Goal: Information Seeking & Learning: Find specific page/section

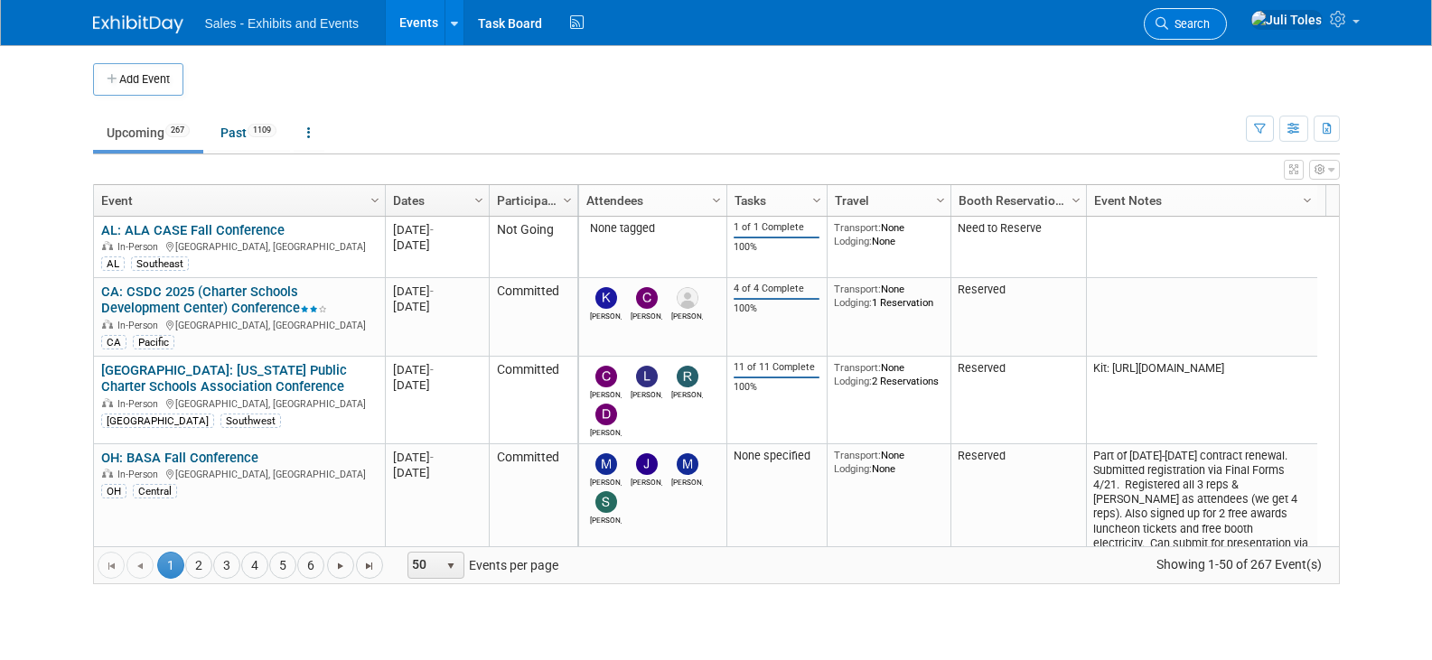
click at [1210, 29] on span "Search" at bounding box center [1189, 24] width 42 height 14
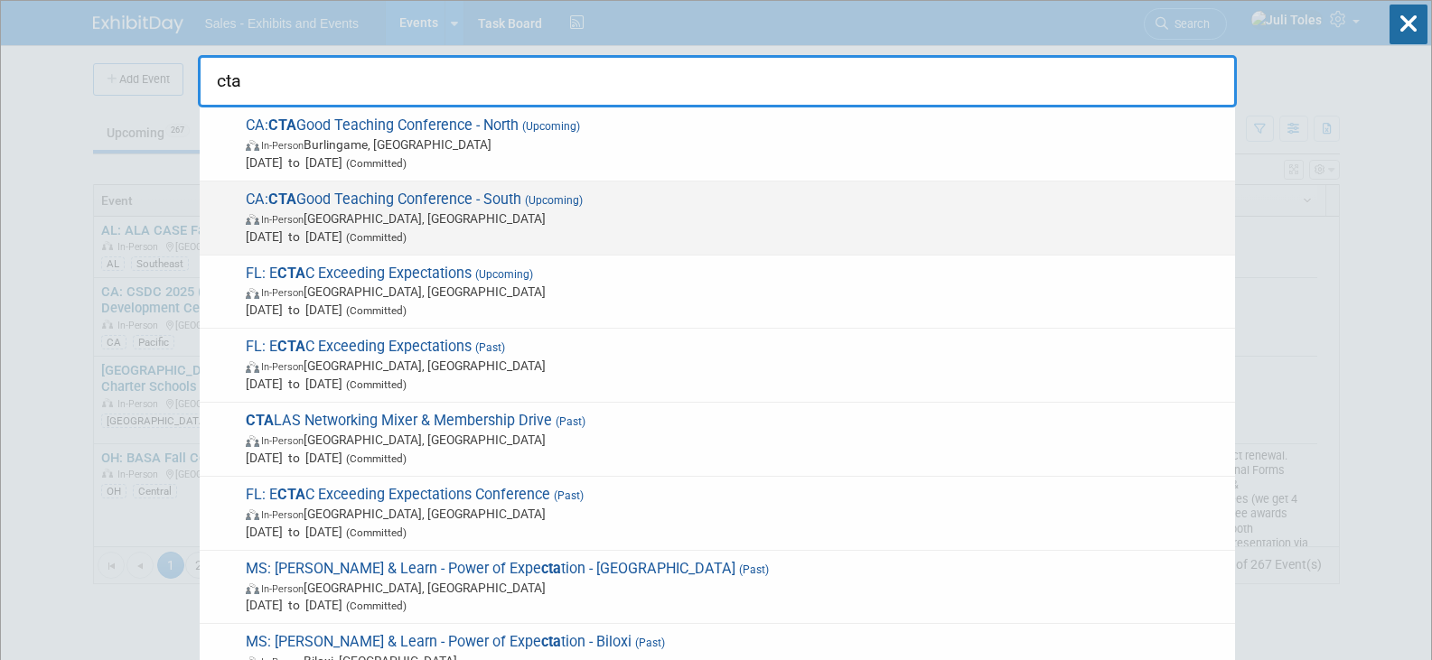
type input "cta"
click at [388, 205] on span "CA: CTA Good Teaching Conference - South (Upcoming) In-Person Garden Grove, CA …" at bounding box center [732, 218] width 985 height 55
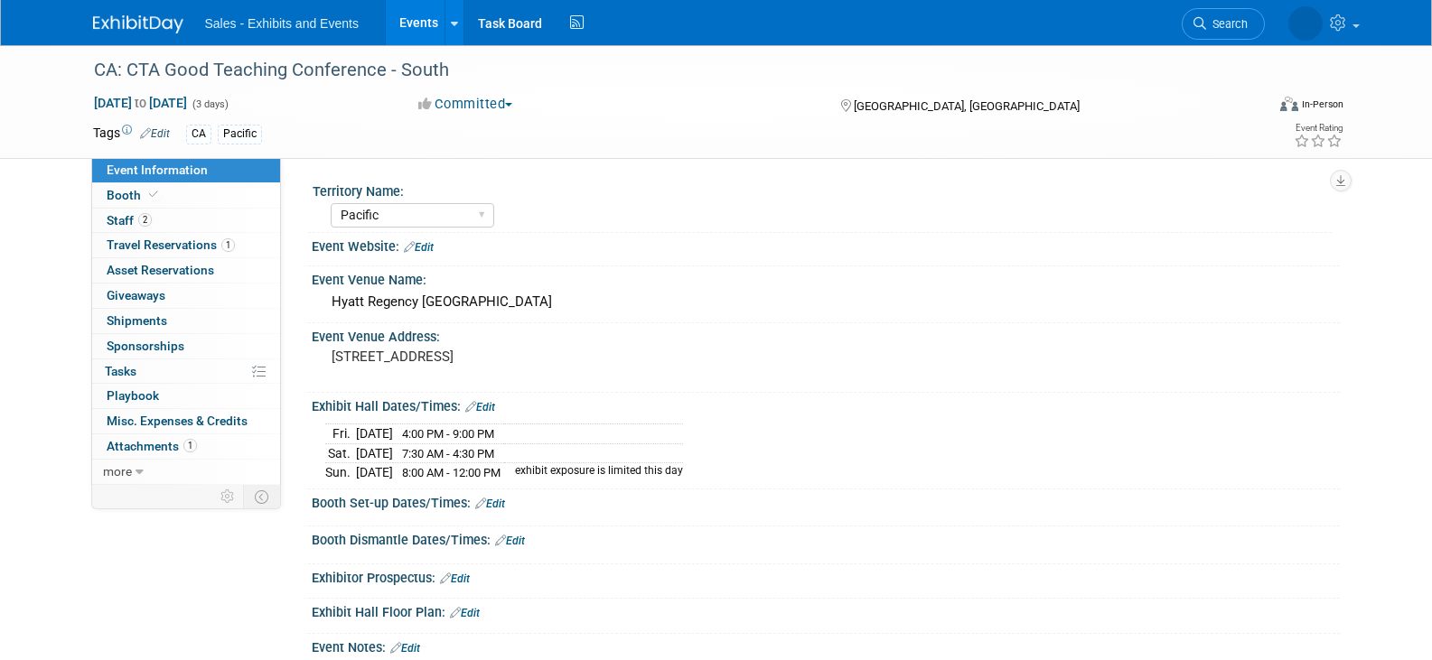
select select "Pacific"
click at [118, 22] on img at bounding box center [138, 24] width 90 height 18
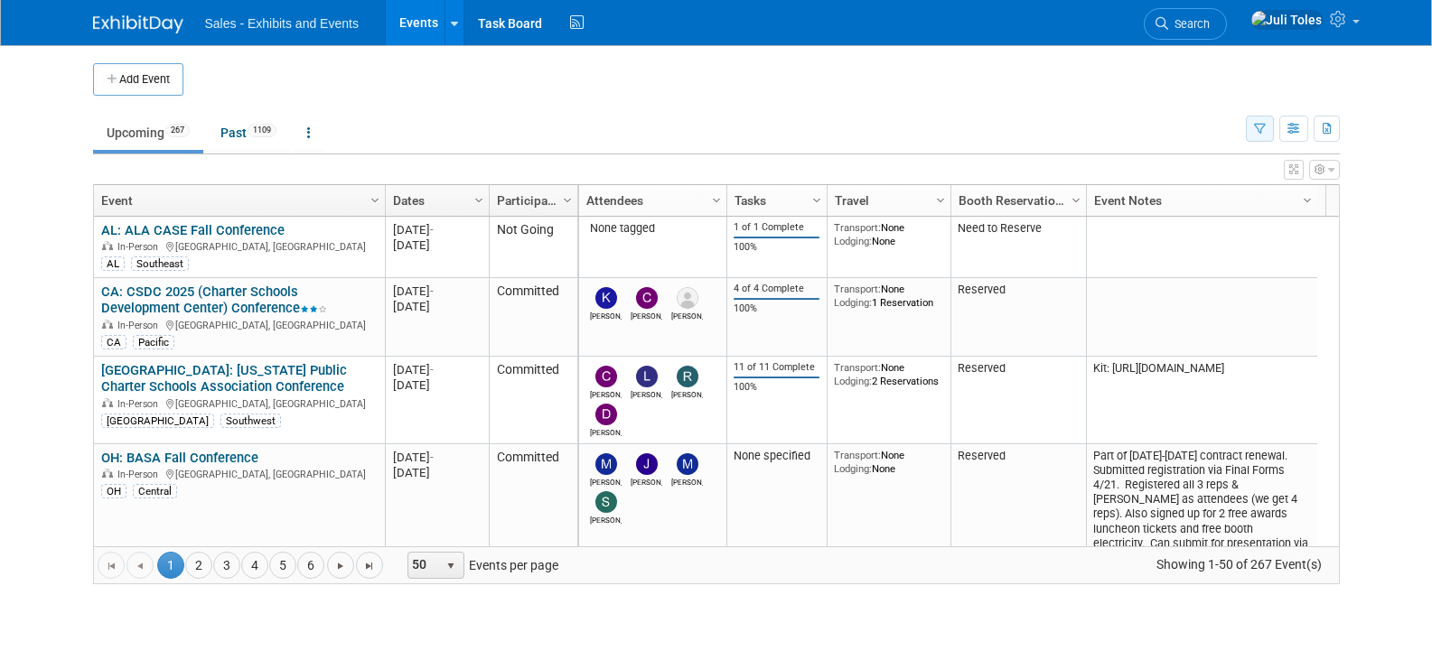
click at [1259, 133] on icon "button" at bounding box center [1260, 130] width 12 height 12
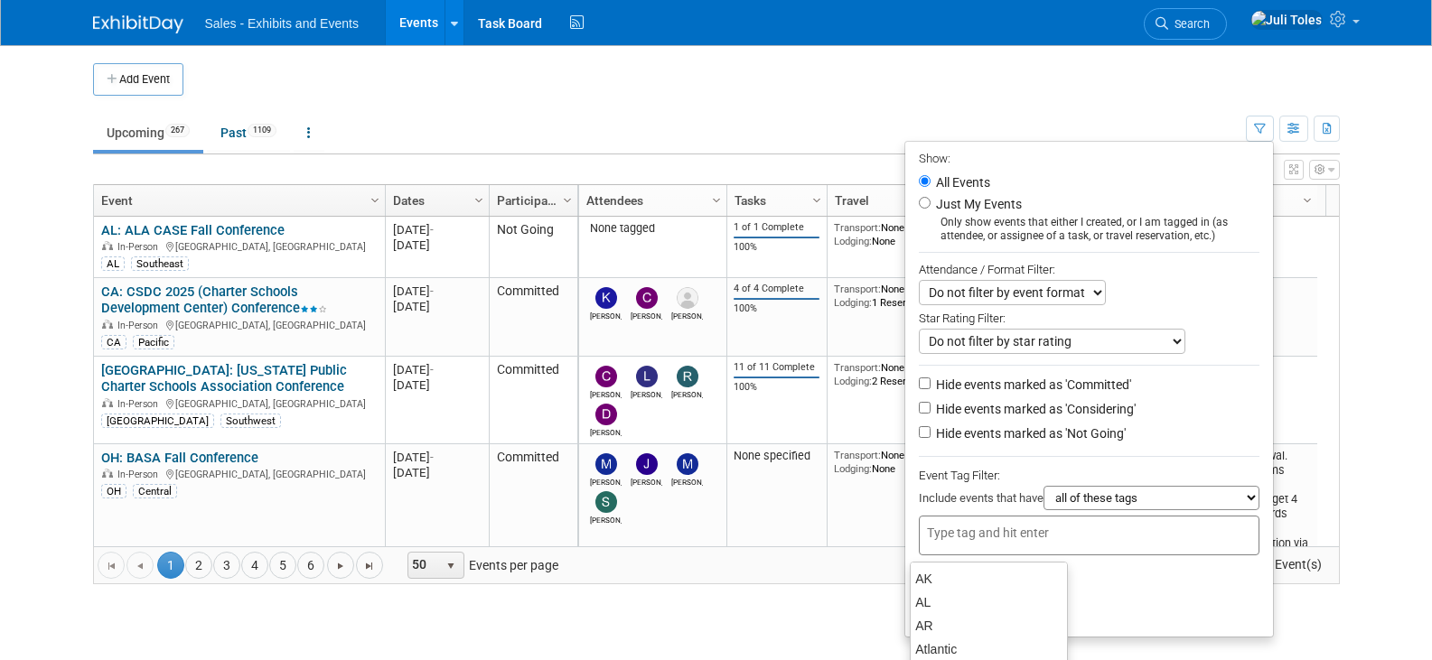
click at [1022, 531] on input "text" at bounding box center [999, 533] width 145 height 18
type input "ca"
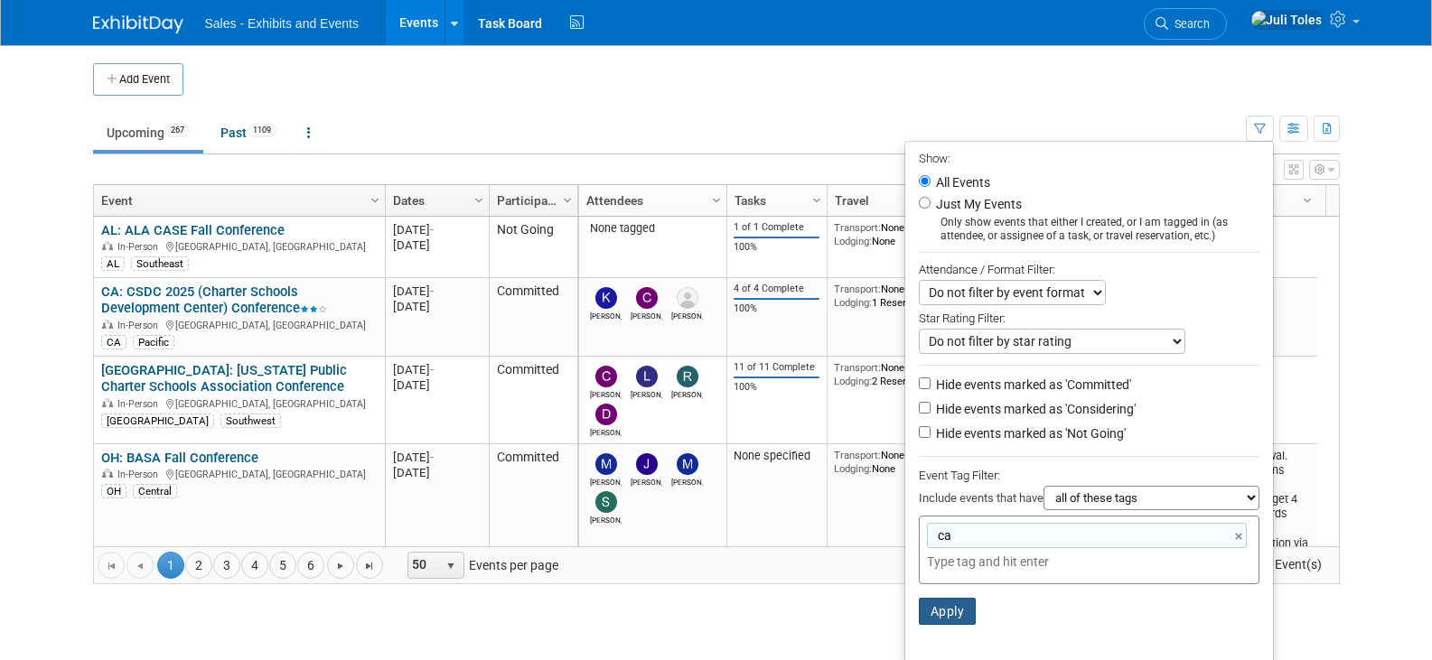
click at [950, 615] on button "Apply" at bounding box center [948, 611] width 58 height 27
